Goal: Navigation & Orientation: Find specific page/section

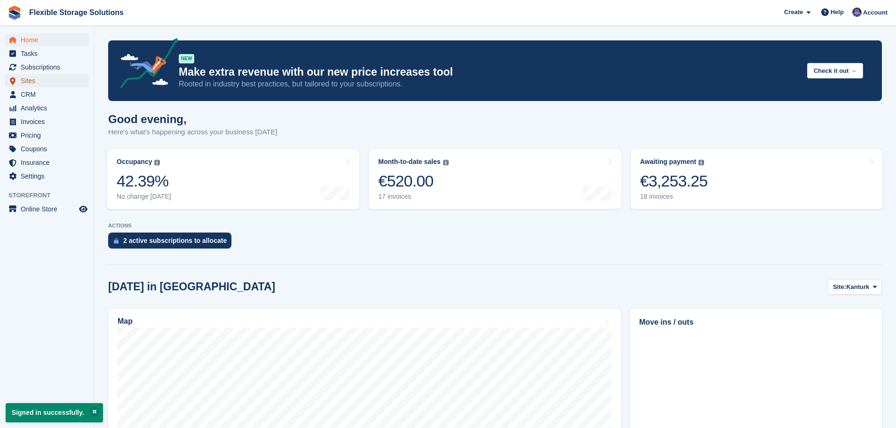
click at [32, 78] on span "Sites" at bounding box center [49, 80] width 56 height 13
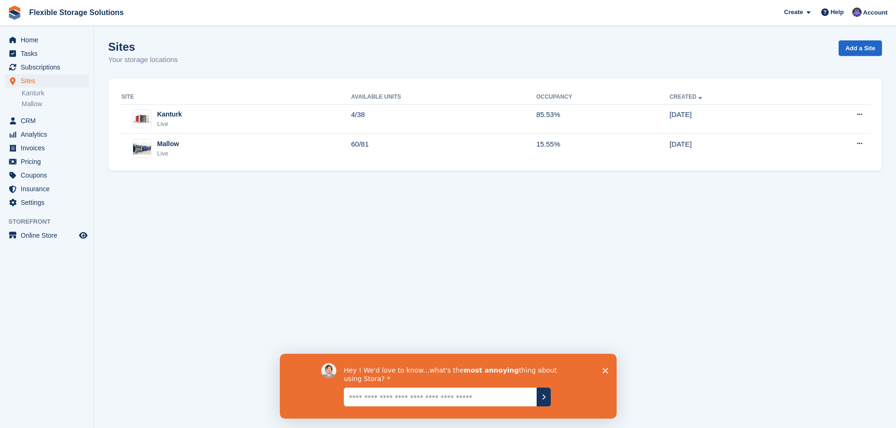
click at [604, 369] on icon "Close survey" at bounding box center [605, 371] width 6 height 6
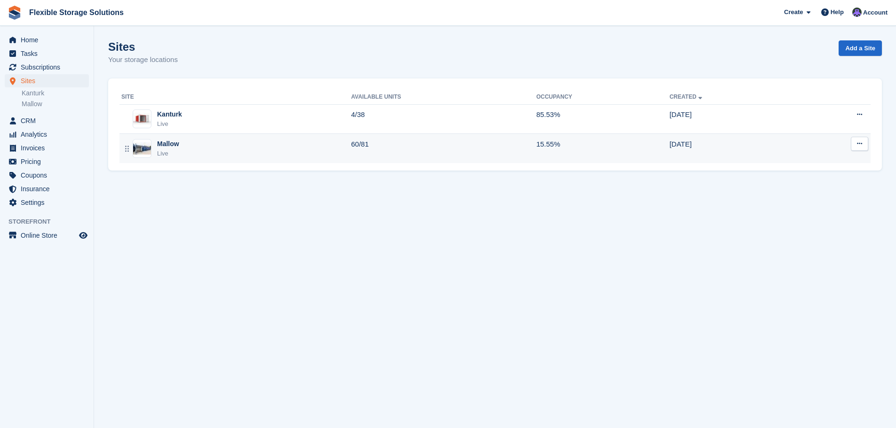
click at [177, 152] on div "Live" at bounding box center [168, 153] width 22 height 9
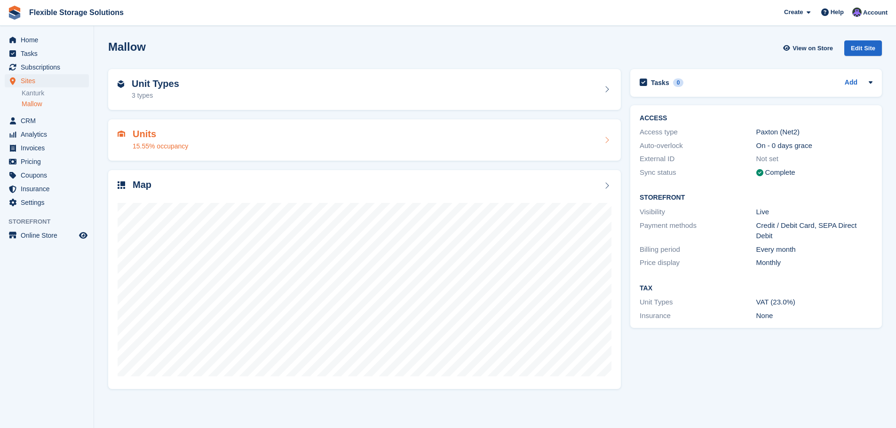
click at [173, 138] on h2 "Units" at bounding box center [161, 134] width 56 height 11
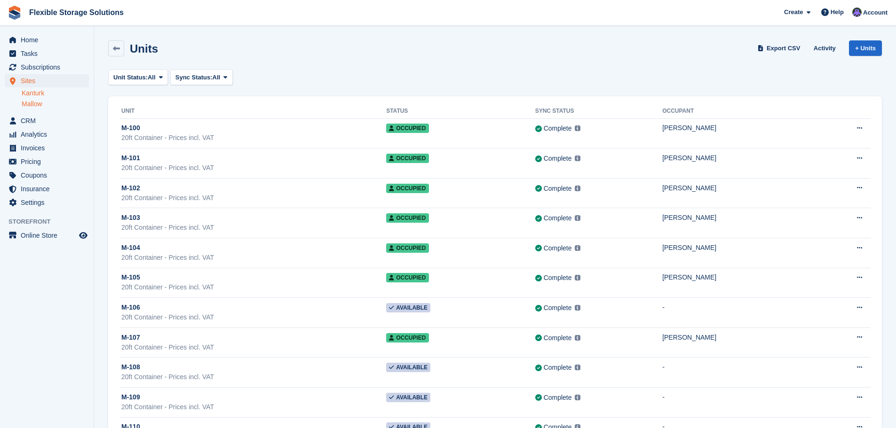
click at [35, 93] on link "Kanturk" at bounding box center [55, 93] width 67 height 9
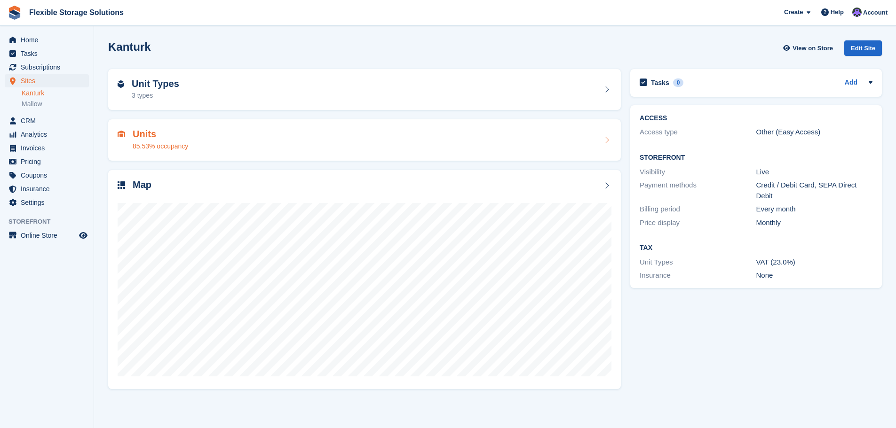
click at [184, 145] on div "85.53% occupancy" at bounding box center [161, 147] width 56 height 10
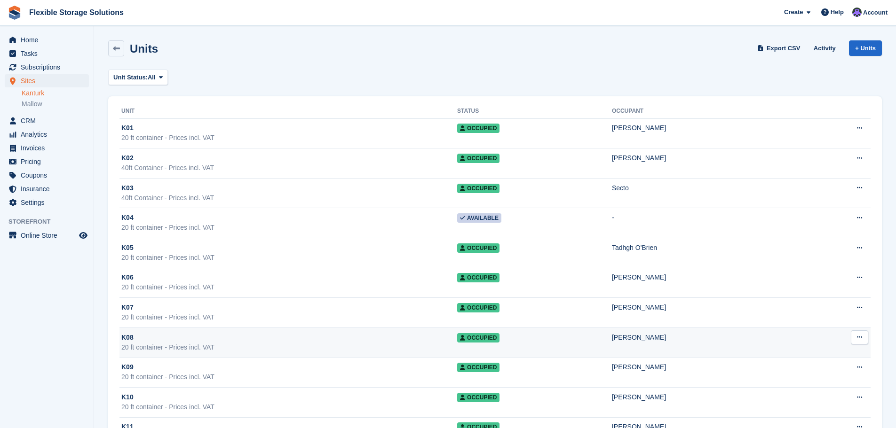
click at [502, 338] on td "Occupied" at bounding box center [534, 343] width 155 height 30
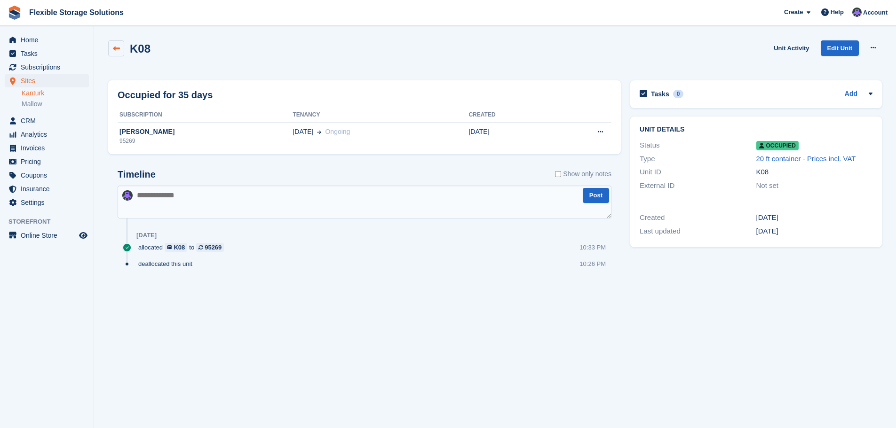
click at [119, 46] on icon at bounding box center [116, 48] width 7 height 7
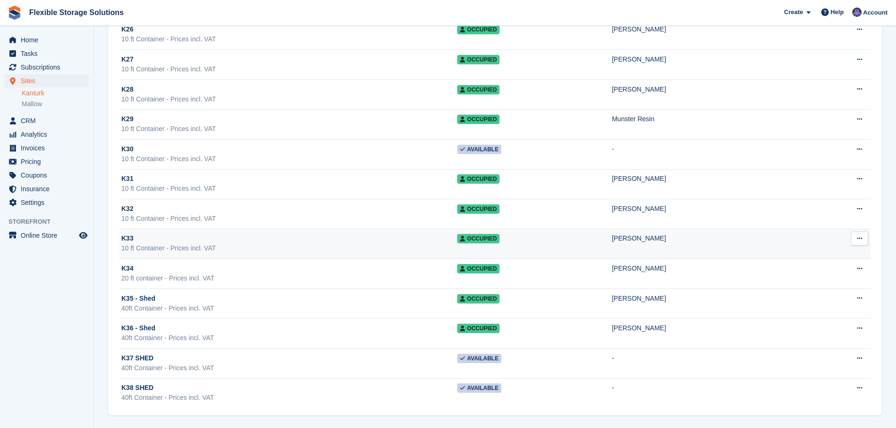
scroll to position [848, 0]
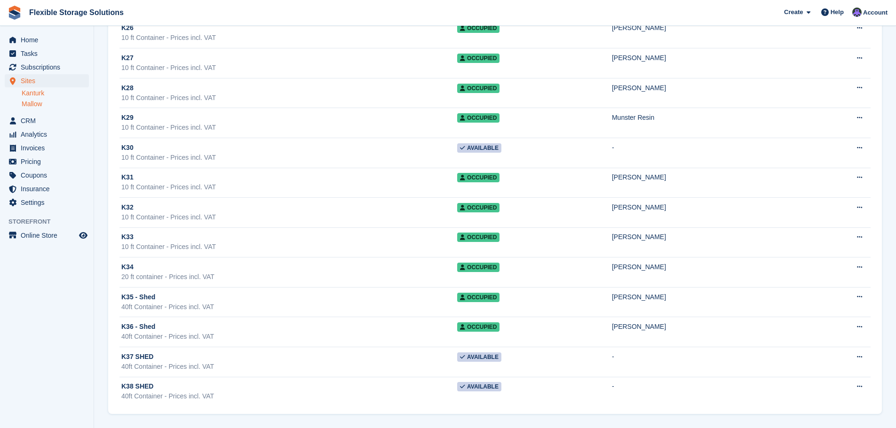
click at [36, 104] on link "Mallow" at bounding box center [55, 104] width 67 height 9
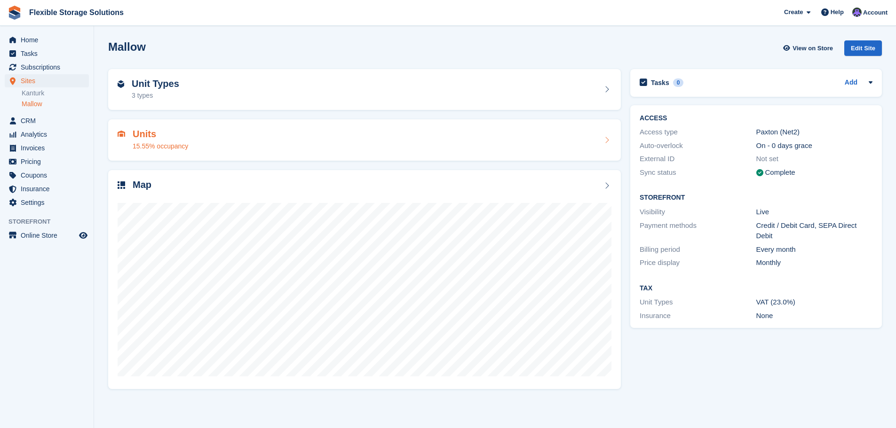
click at [170, 131] on h2 "Units" at bounding box center [161, 134] width 56 height 11
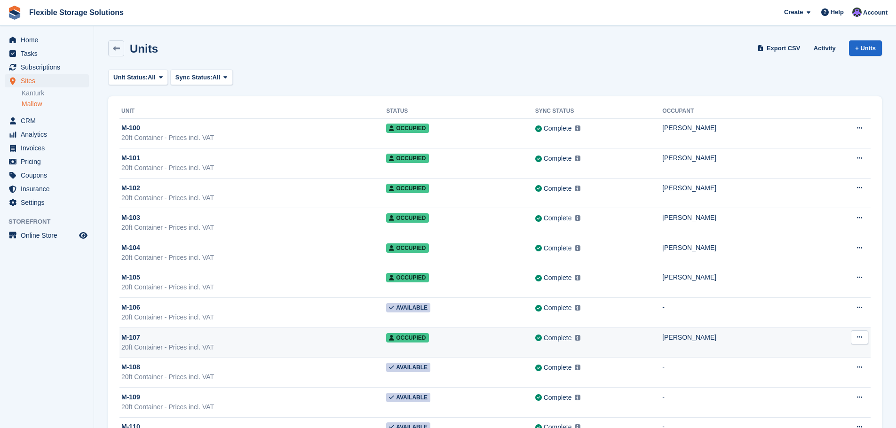
click at [639, 333] on div "Complete Last synced at 1 Sep, 6:00 AM Learn more →" at bounding box center [598, 338] width 127 height 11
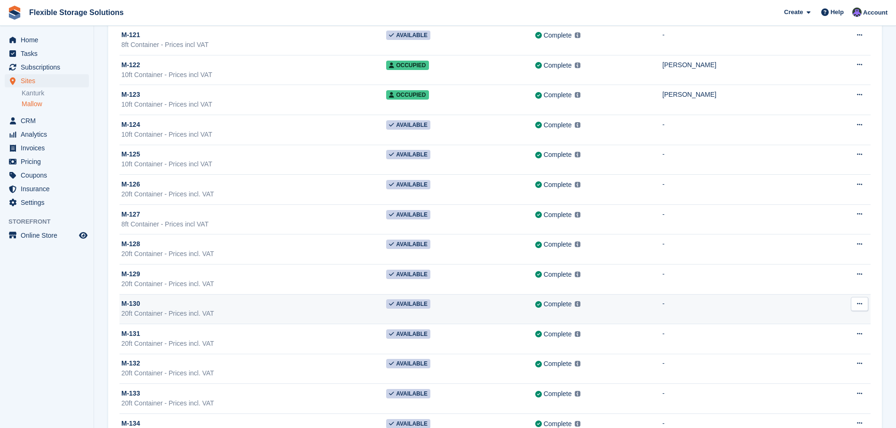
scroll to position [658, 0]
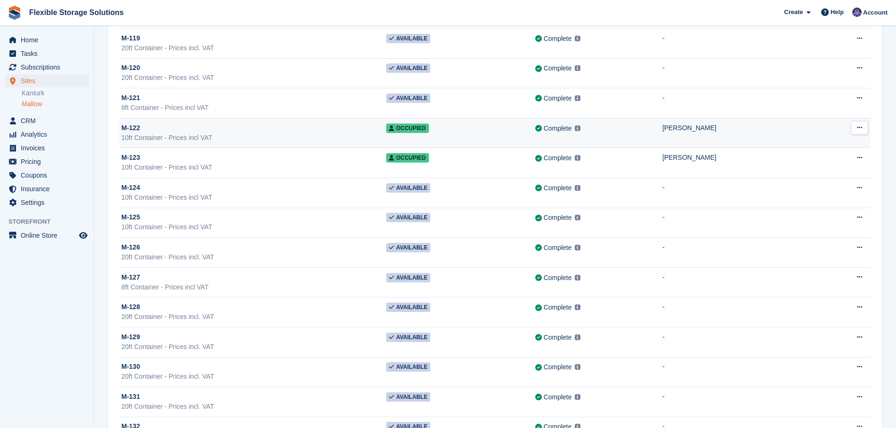
click at [266, 131] on div "M-122" at bounding box center [253, 128] width 265 height 10
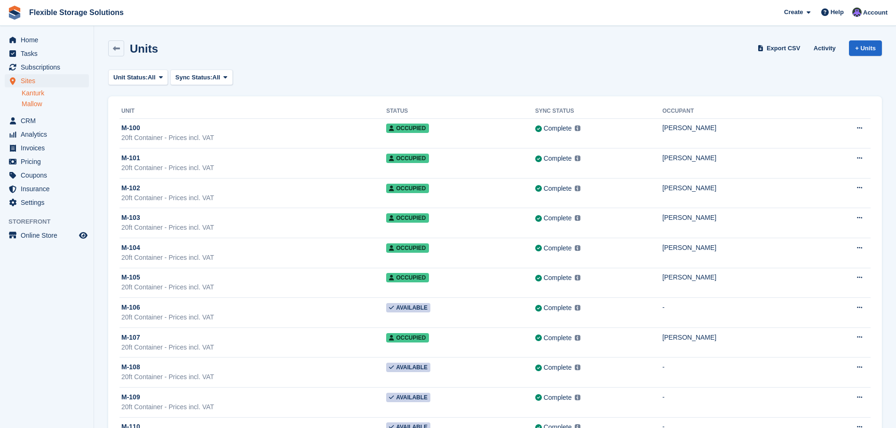
click at [39, 95] on link "Kanturk" at bounding box center [55, 93] width 67 height 9
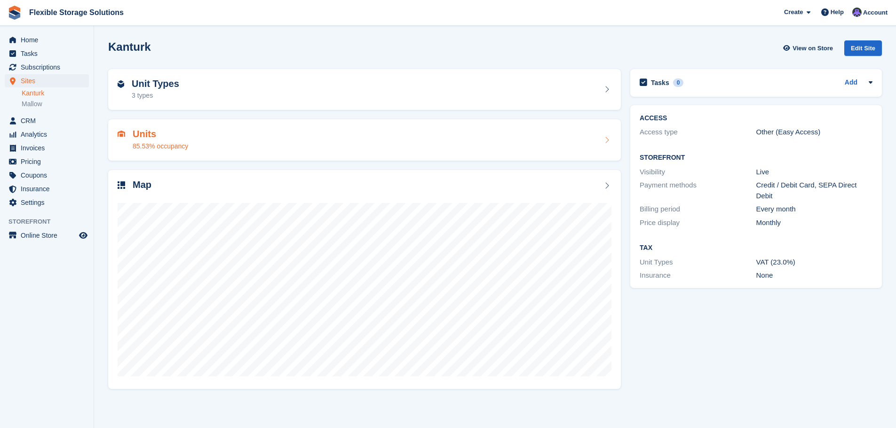
click at [188, 137] on div "Units 85.53% occupancy" at bounding box center [365, 140] width 494 height 23
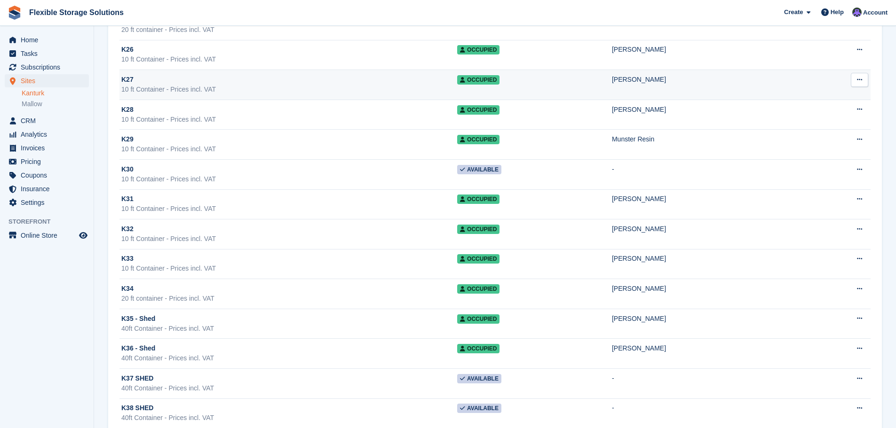
scroll to position [847, 0]
